Goal: Navigation & Orientation: Find specific page/section

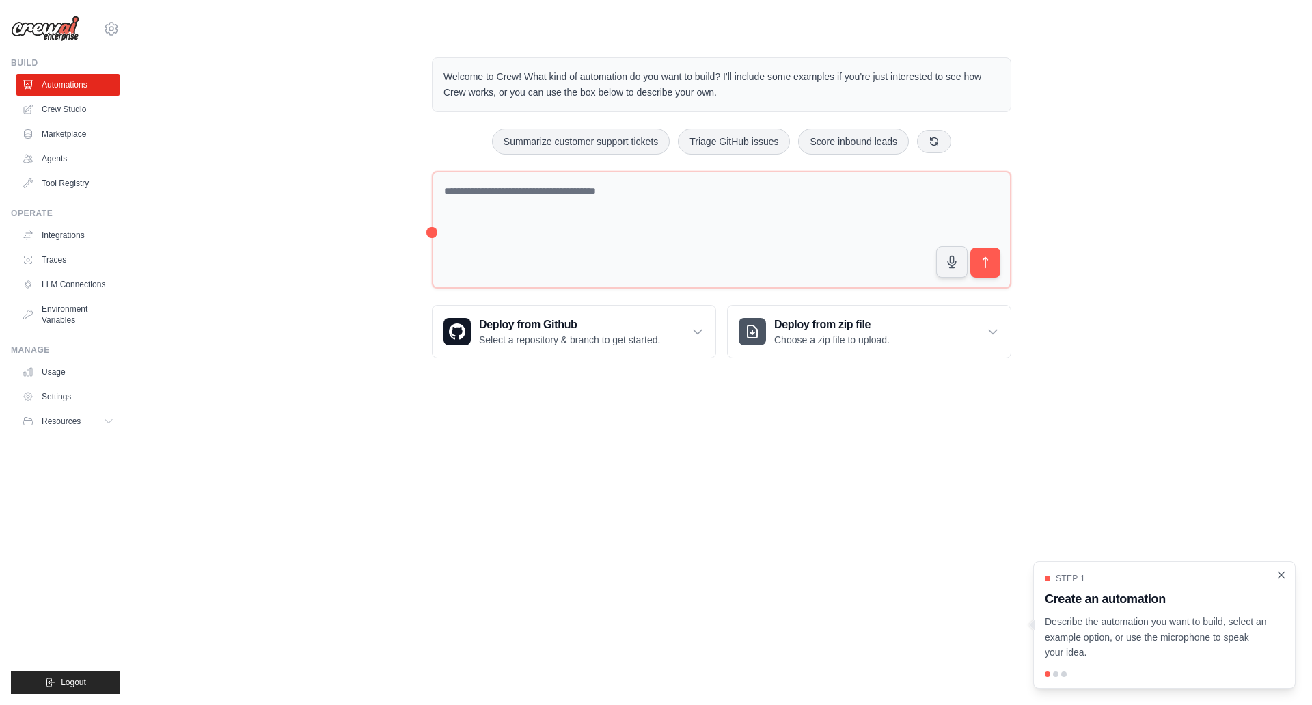
click at [1283, 576] on icon "Close walkthrough" at bounding box center [1281, 574] width 6 height 6
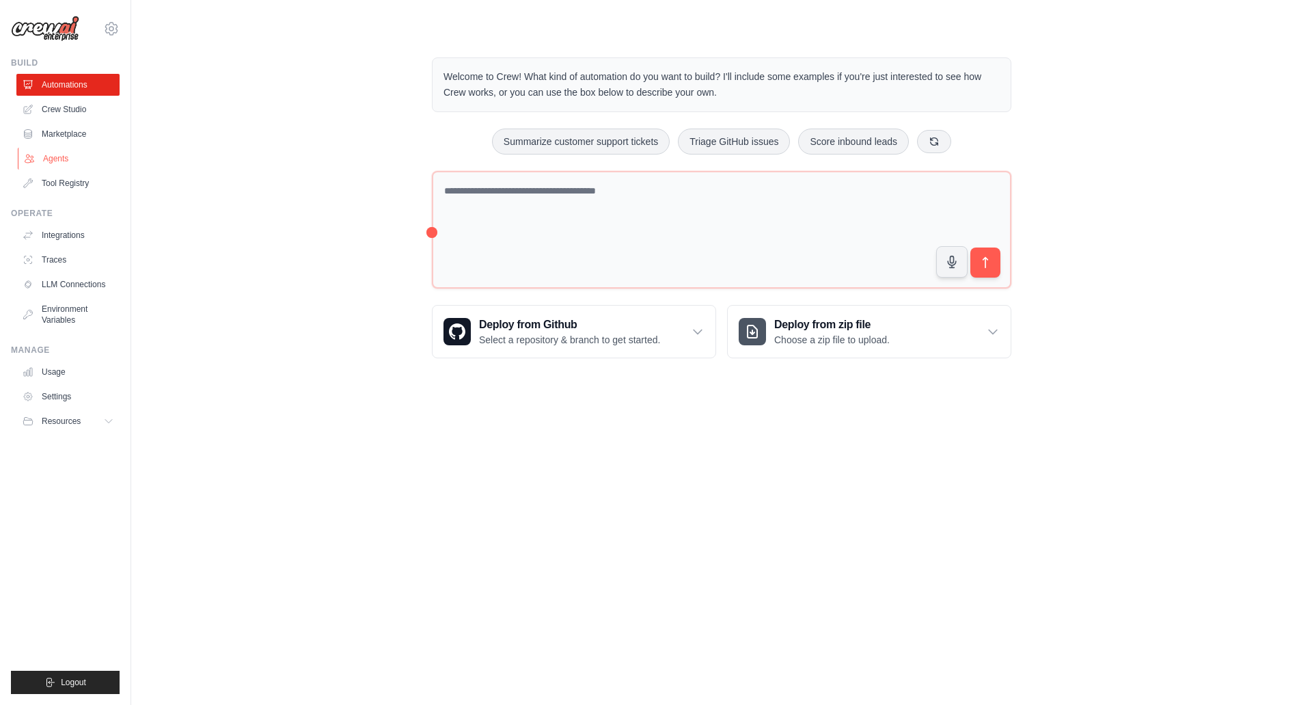
click at [54, 161] on link "Agents" at bounding box center [69, 159] width 103 height 22
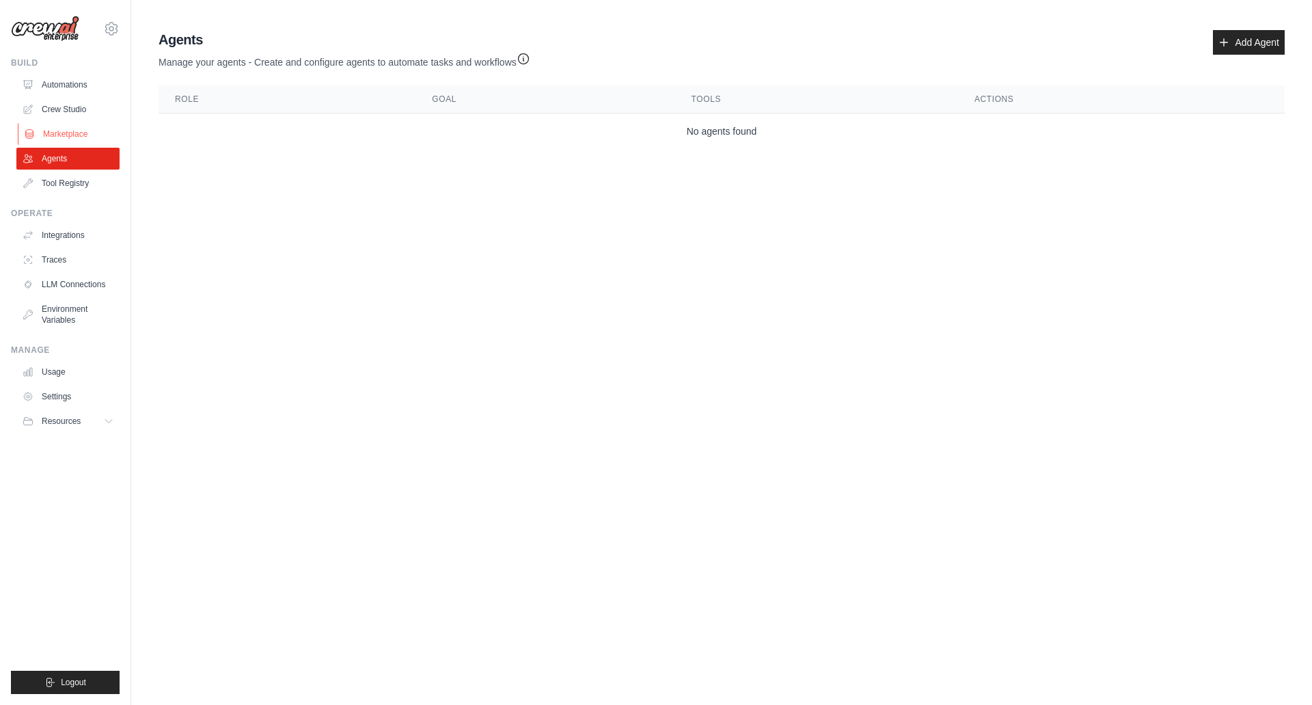
click at [64, 136] on link "Marketplace" at bounding box center [69, 134] width 103 height 22
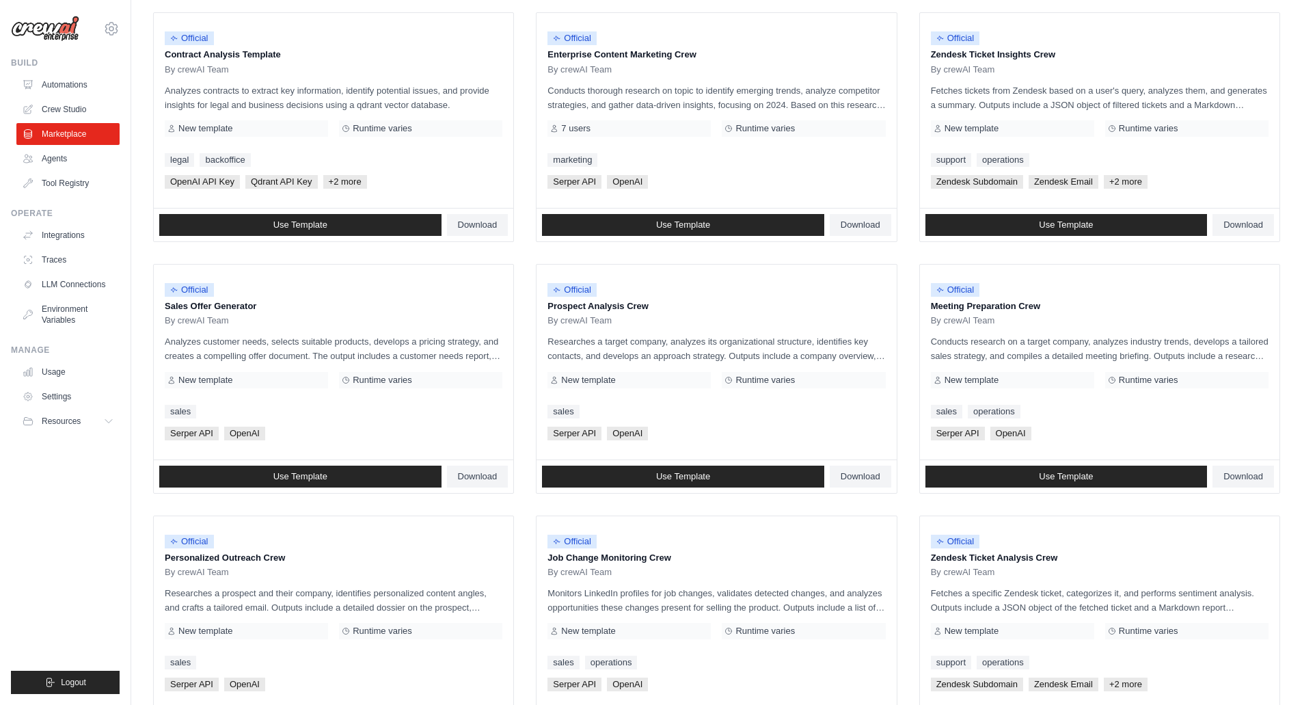
scroll to position [205, 0]
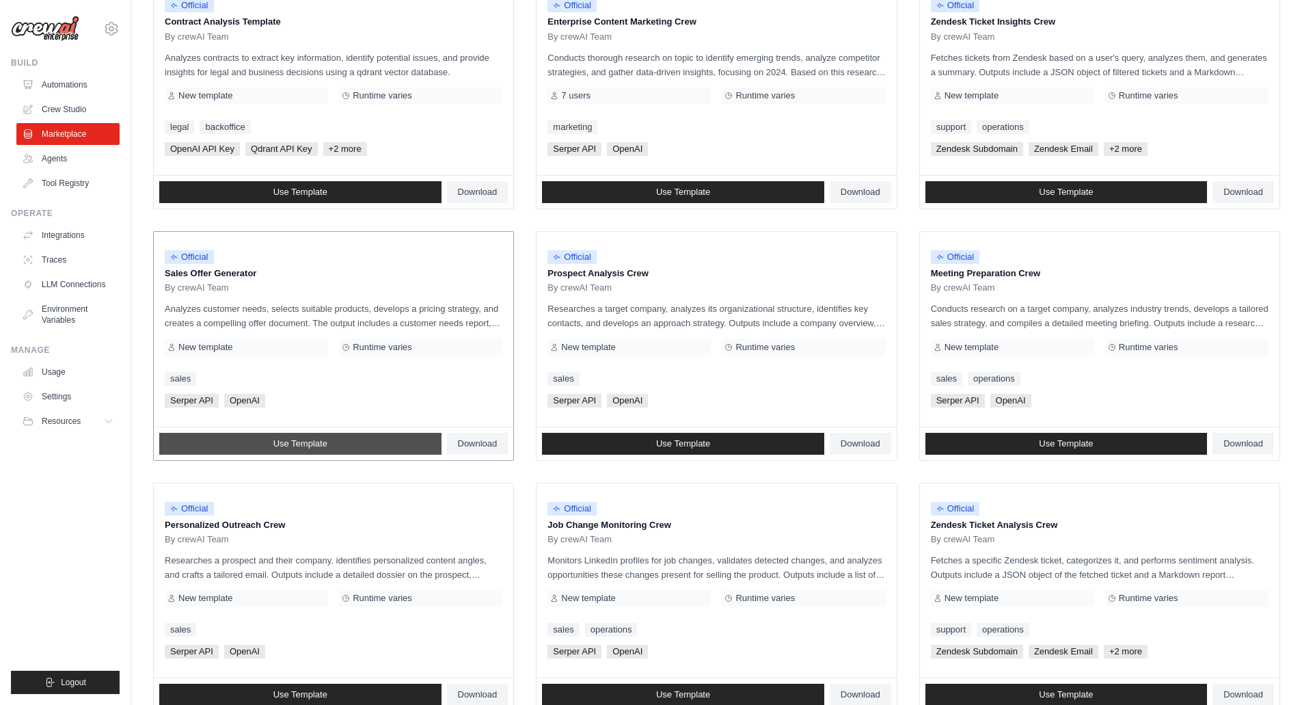
click at [280, 442] on span "Use Template" at bounding box center [300, 443] width 54 height 11
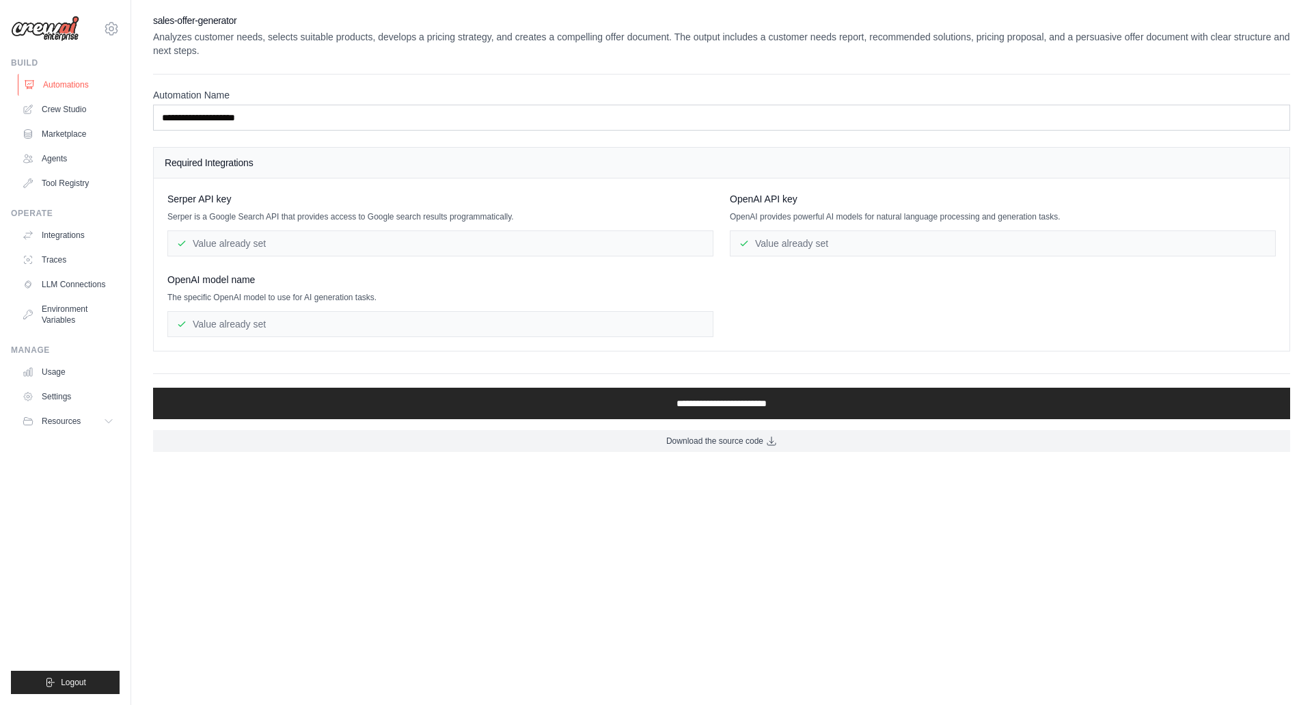
click at [59, 89] on link "Automations" at bounding box center [69, 85] width 103 height 22
